Goal: Find contact information: Find contact information

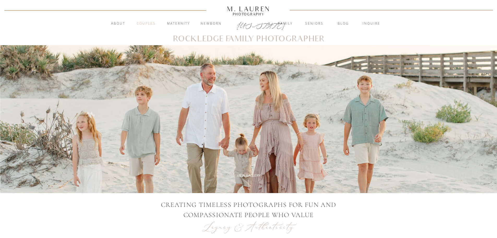
click at [154, 24] on nav "Couples" at bounding box center [146, 23] width 28 height 5
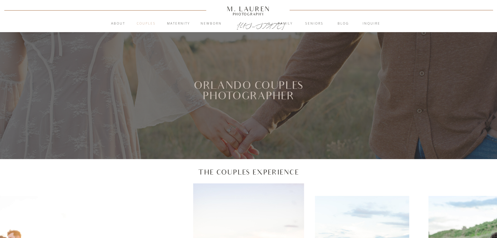
click at [144, 23] on nav "Couples" at bounding box center [146, 23] width 28 height 5
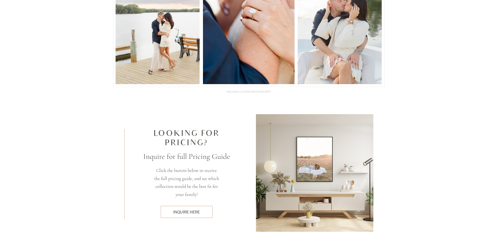
scroll to position [1540, 0]
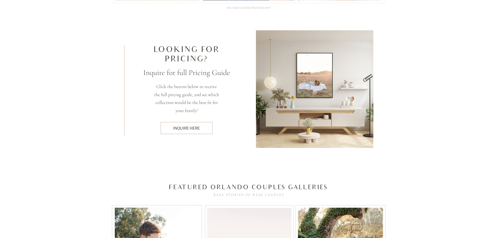
click at [188, 129] on div "inquire here" at bounding box center [186, 127] width 46 height 5
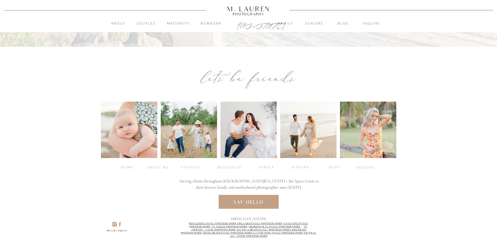
scroll to position [248, 0]
